Goal: Information Seeking & Learning: Understand process/instructions

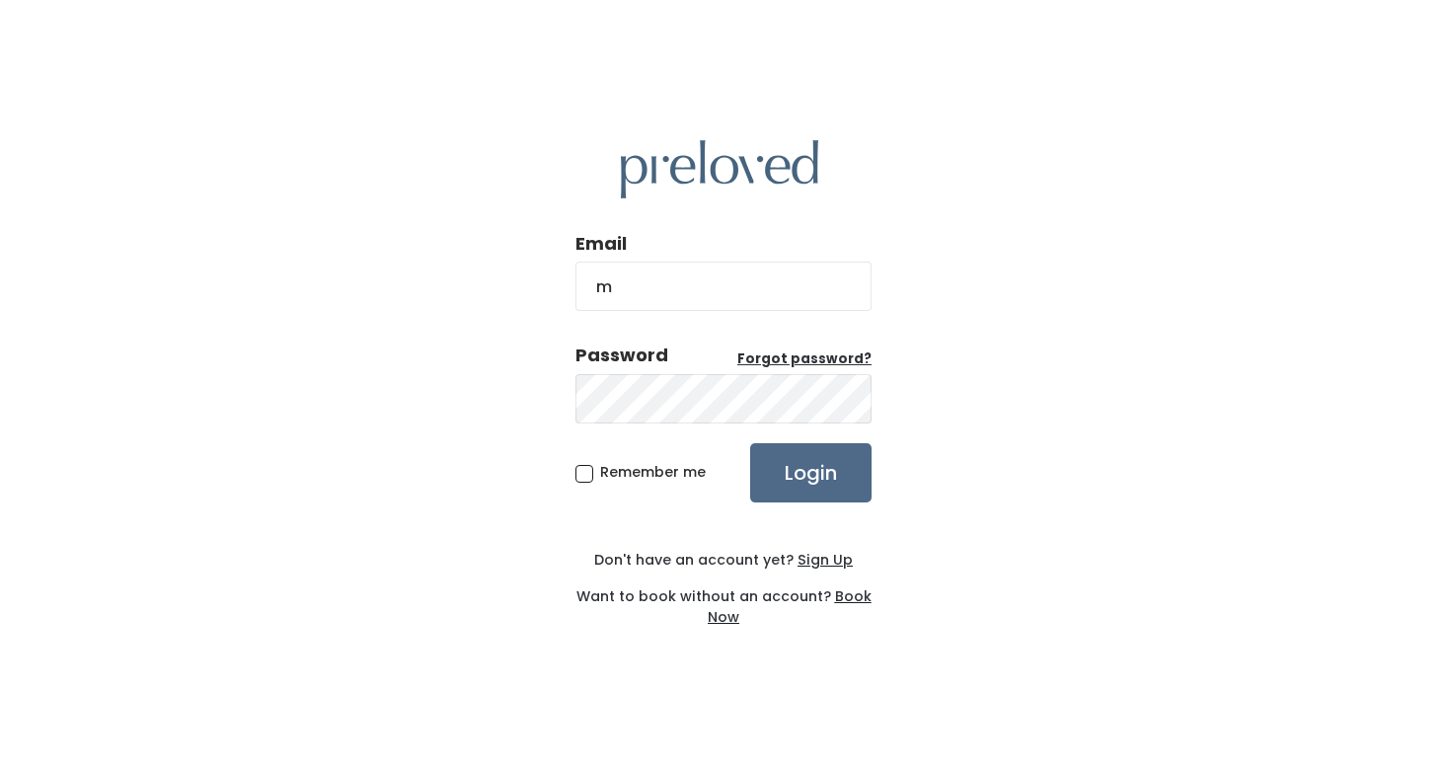
type input "[EMAIL_ADDRESS][DOMAIN_NAME]"
click at [750, 443] on input "Login" at bounding box center [810, 472] width 121 height 59
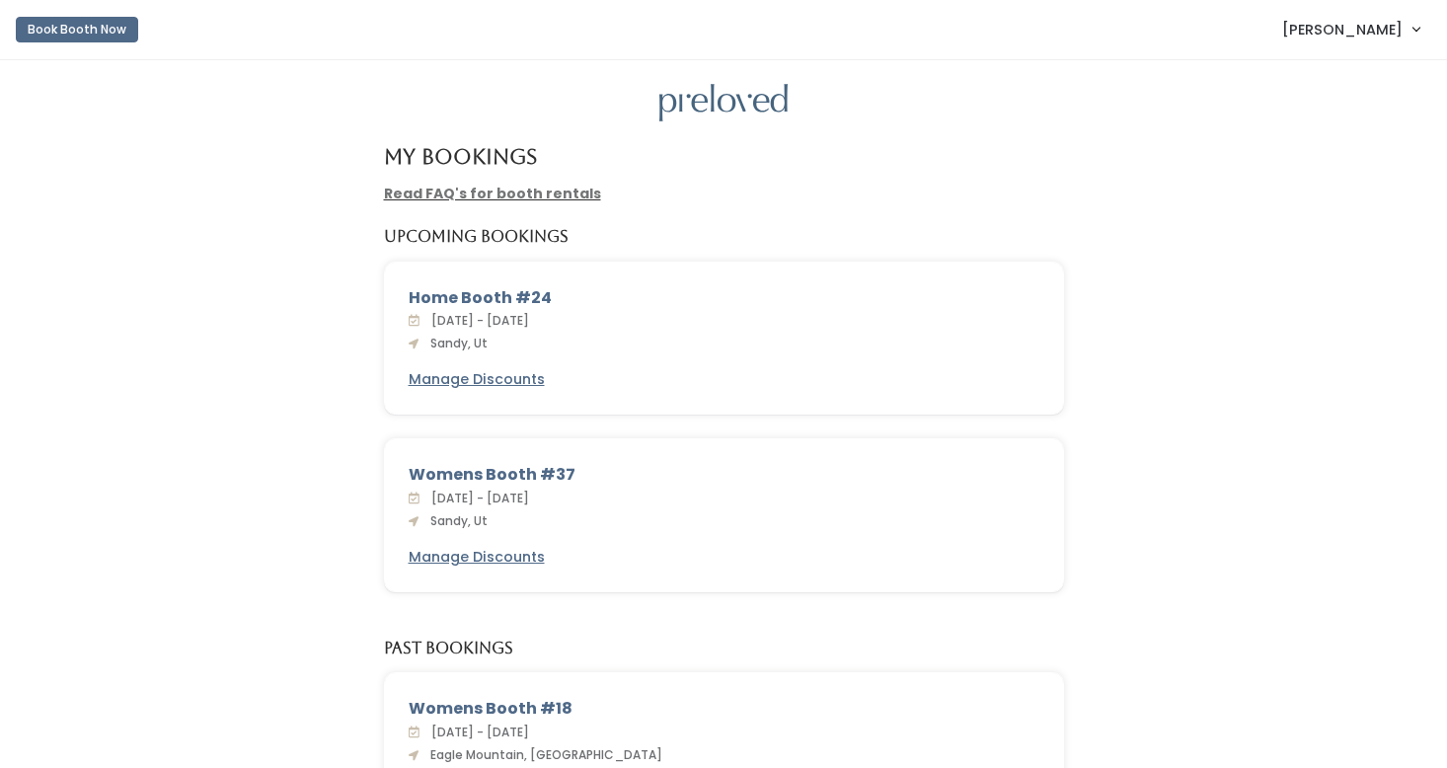
click at [600, 525] on div "[DATE] - [DATE] Sandy, Ut" at bounding box center [724, 509] width 631 height 43
click at [500, 197] on link "Read FAQ's for booth rentals" at bounding box center [492, 194] width 217 height 20
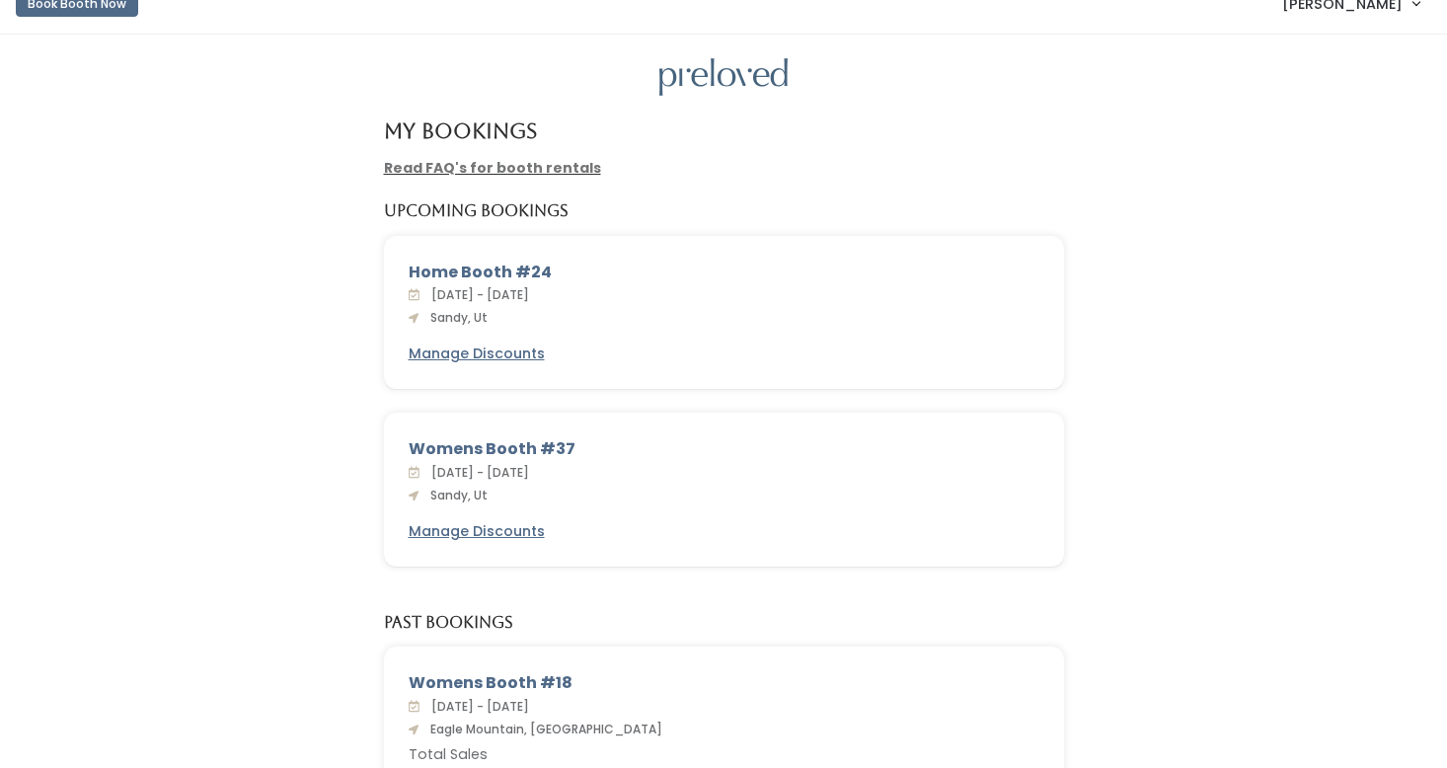
scroll to position [27, 0]
